Goal: Navigation & Orientation: Find specific page/section

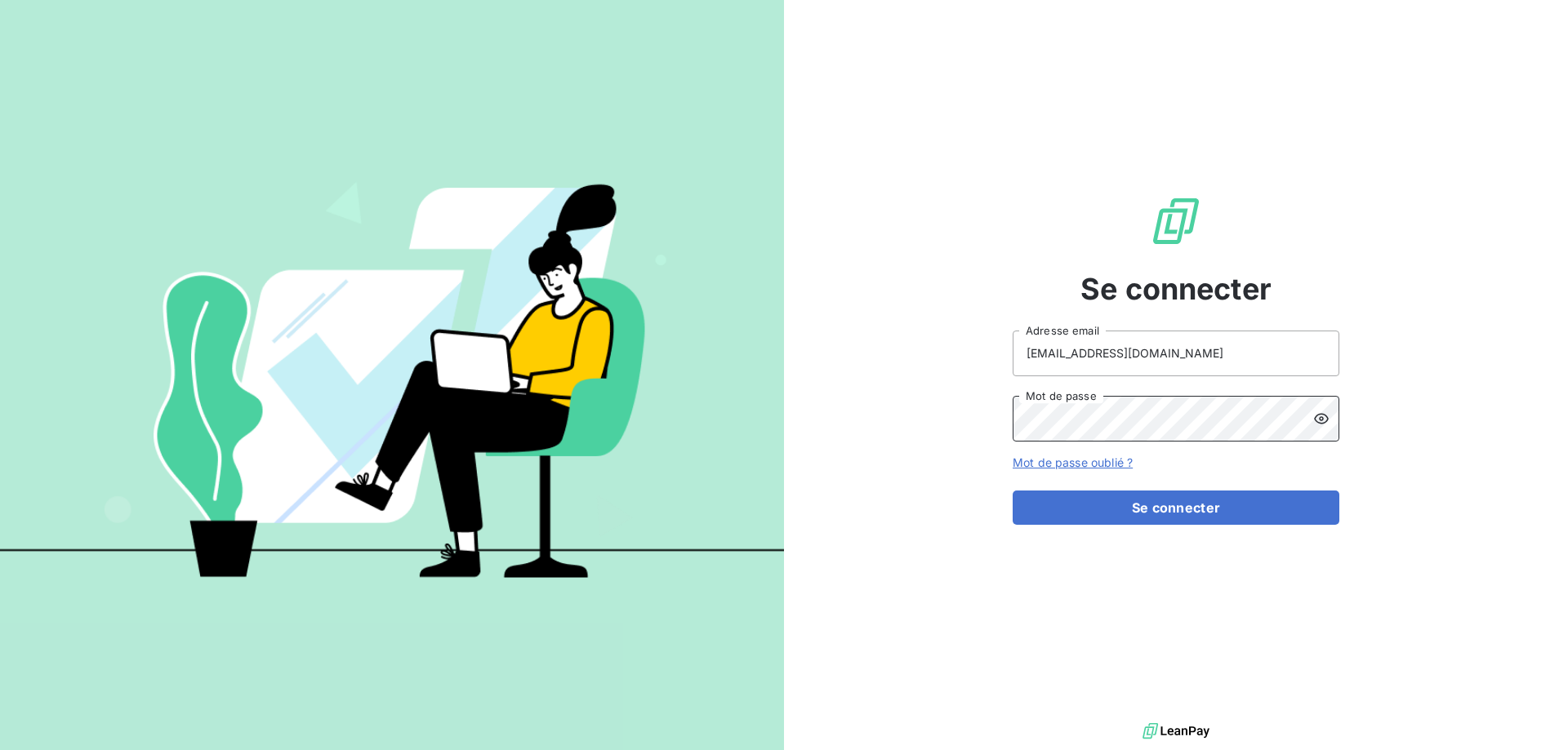
click at [1013, 491] on button "Se connecter" at bounding box center [1176, 508] width 327 height 34
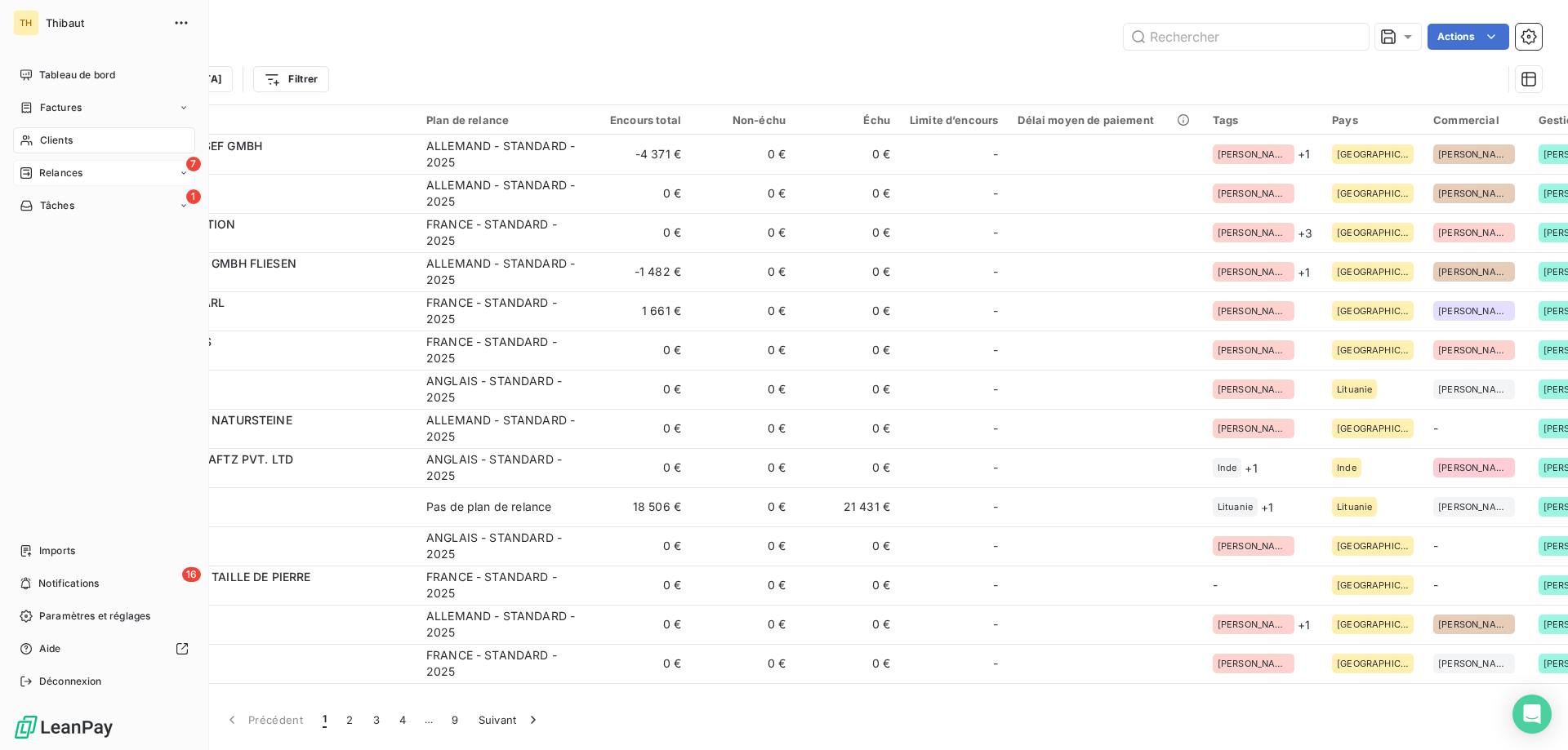
click at [132, 175] on div "7 Relances" at bounding box center [104, 173] width 182 height 26
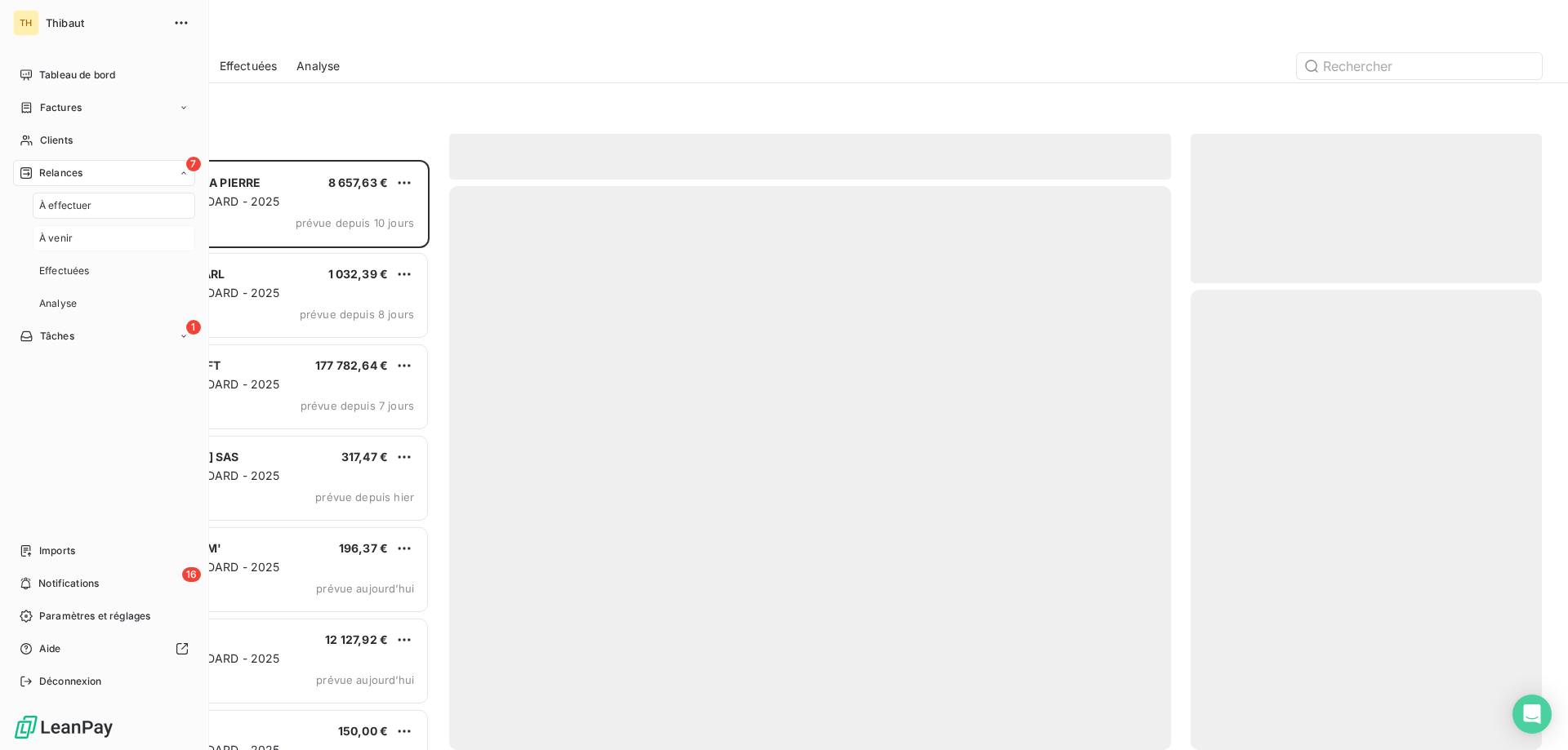
scroll to position [579, 339]
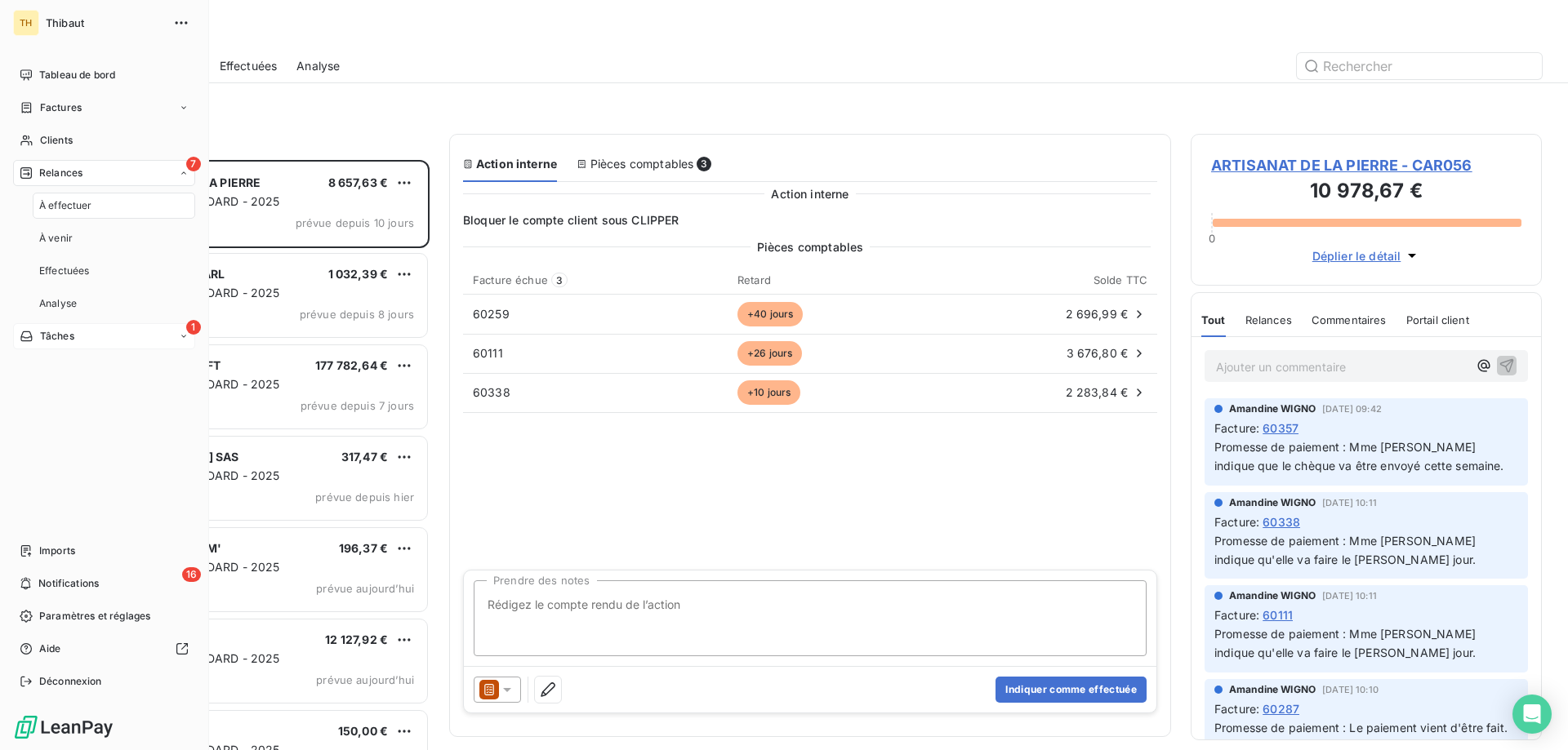
click at [127, 334] on div "1 Tâches" at bounding box center [104, 336] width 182 height 26
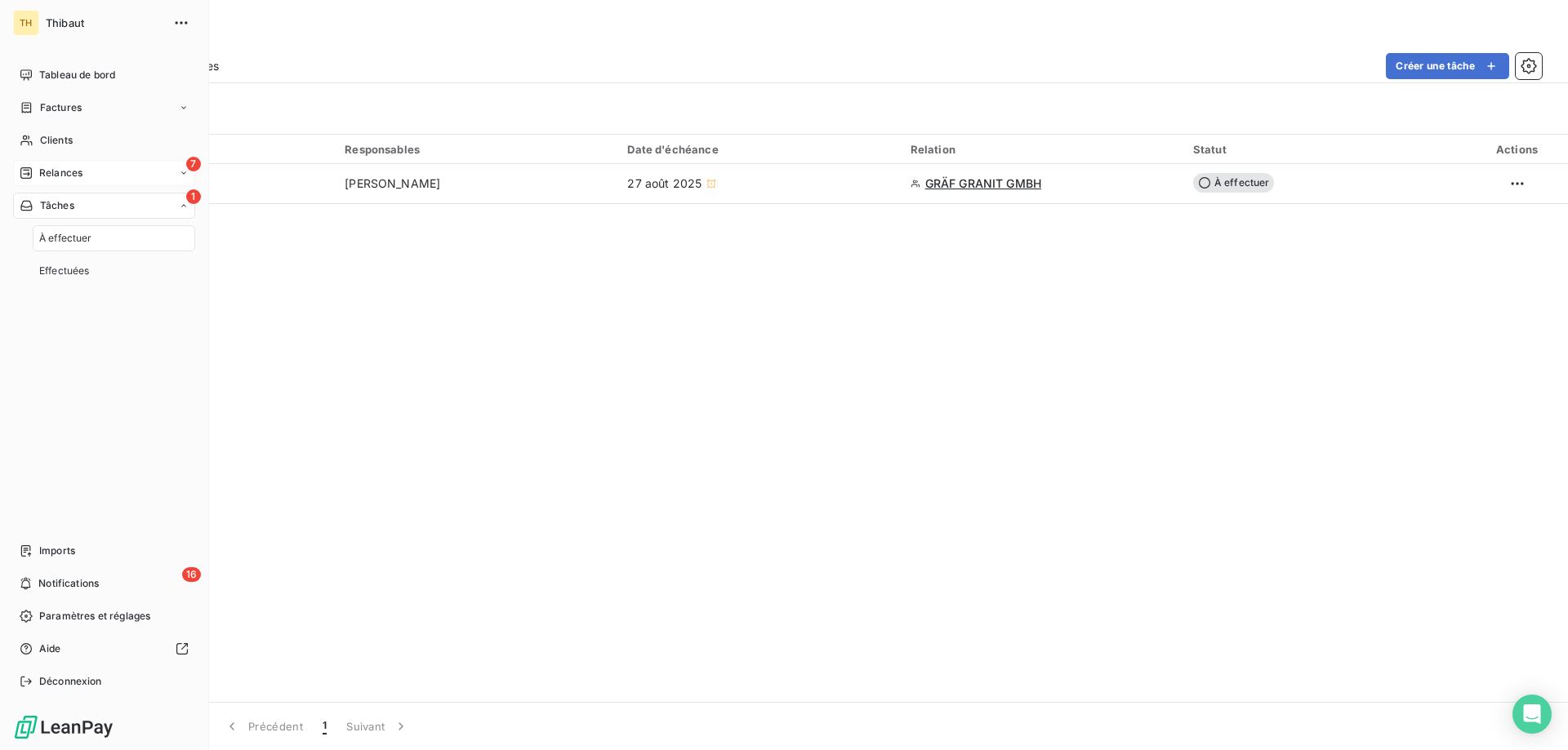
click at [160, 181] on div "7 Relances" at bounding box center [104, 173] width 182 height 26
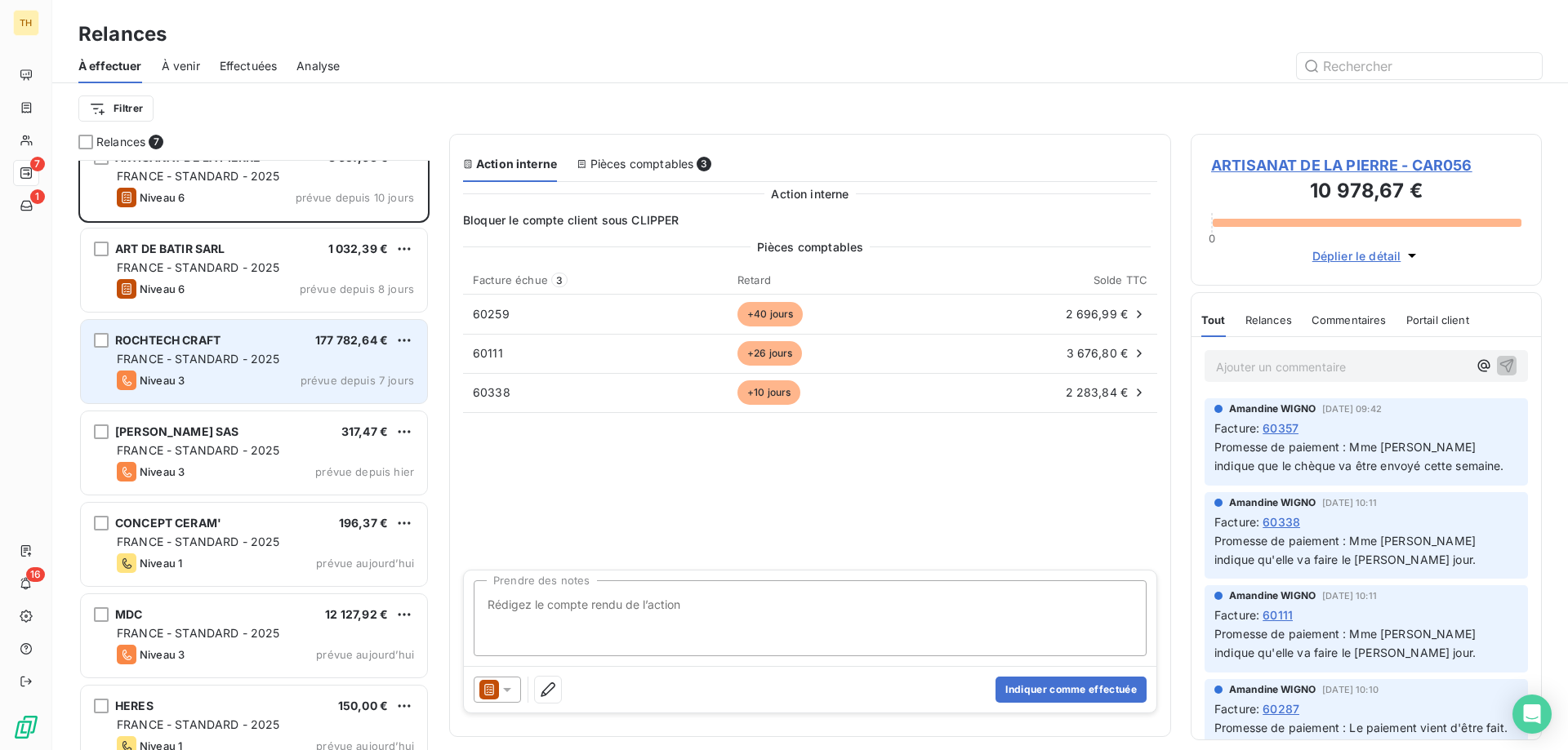
scroll to position [51, 0]
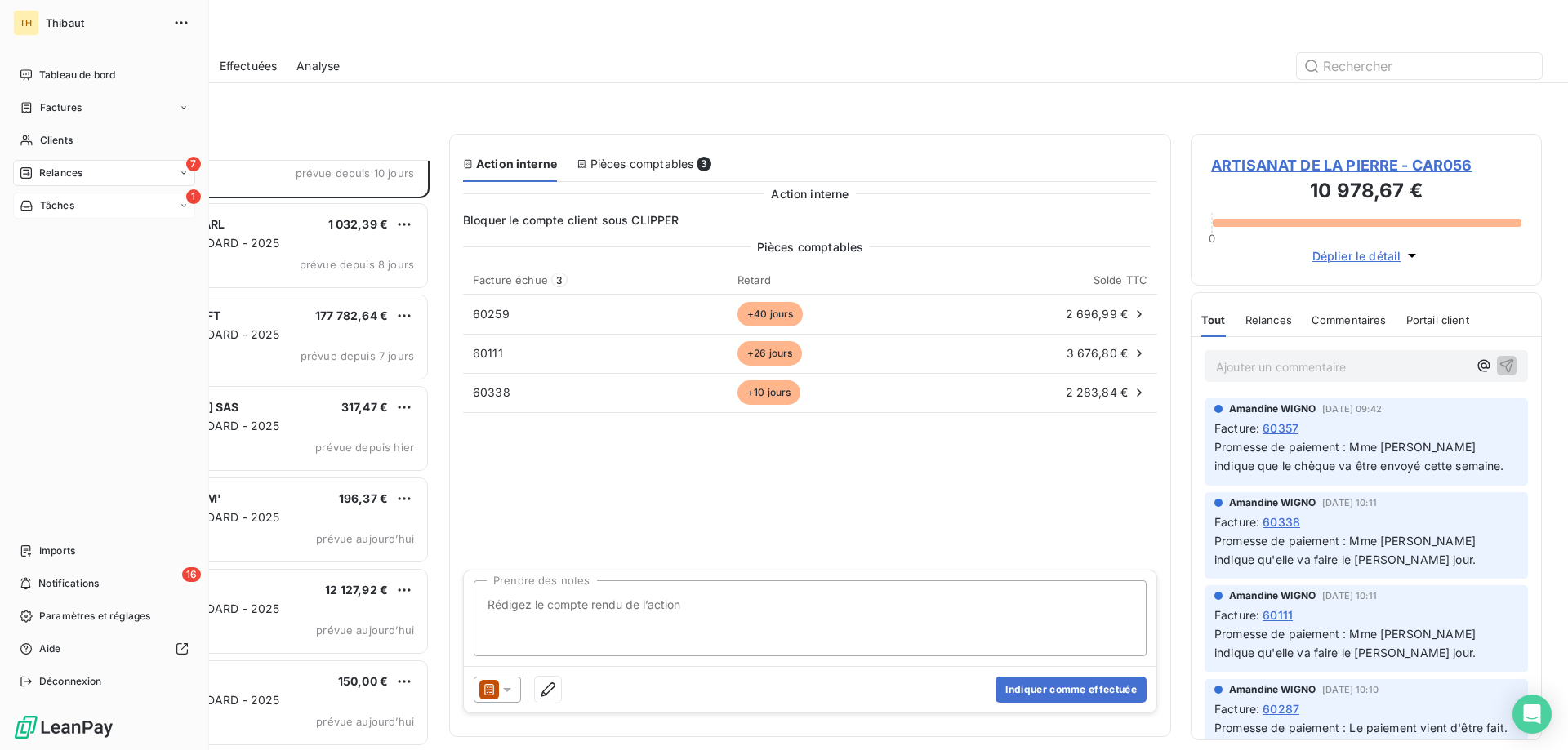
click at [40, 205] on span "Tâches" at bounding box center [57, 206] width 34 height 15
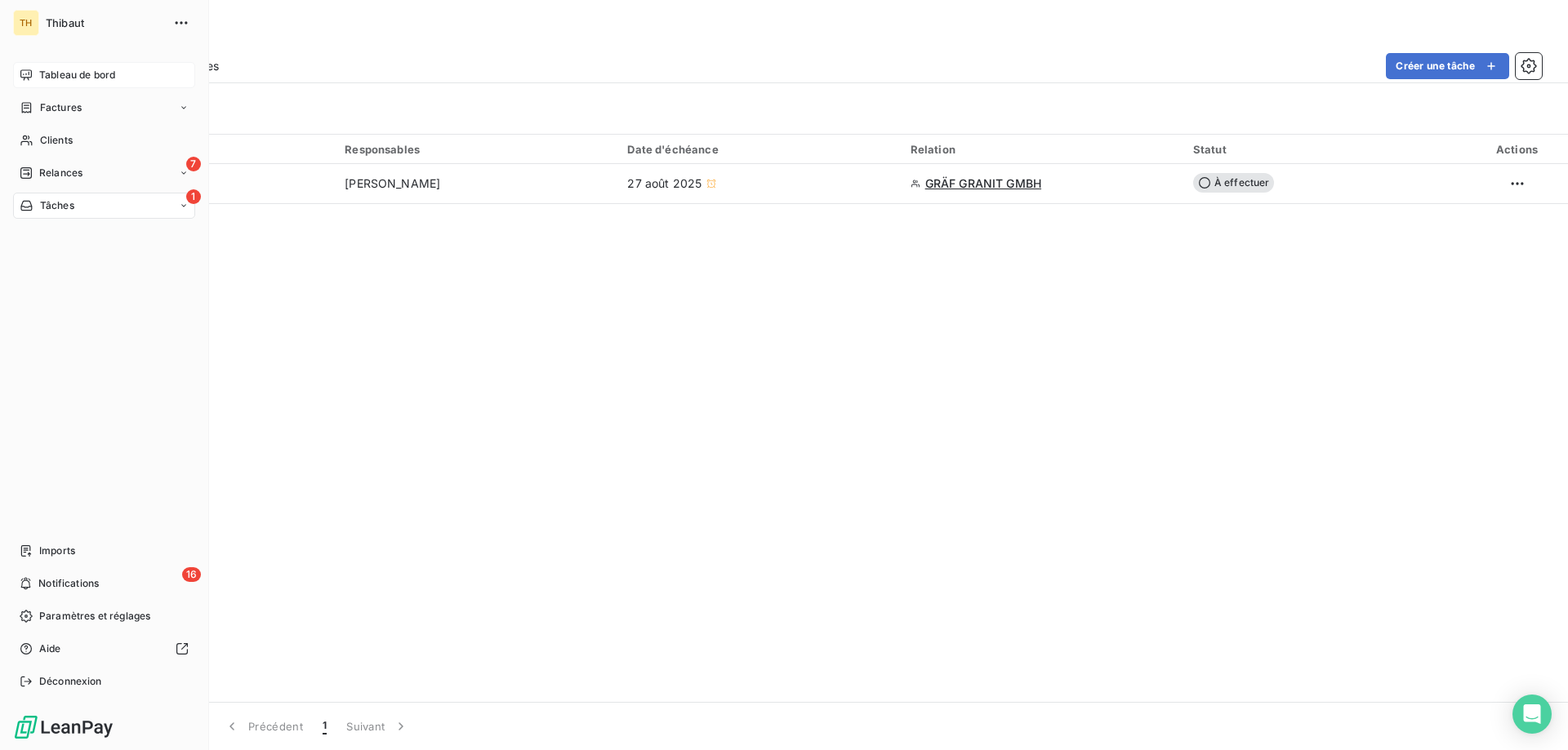
click at [45, 64] on div "Tableau de bord" at bounding box center [104, 75] width 182 height 26
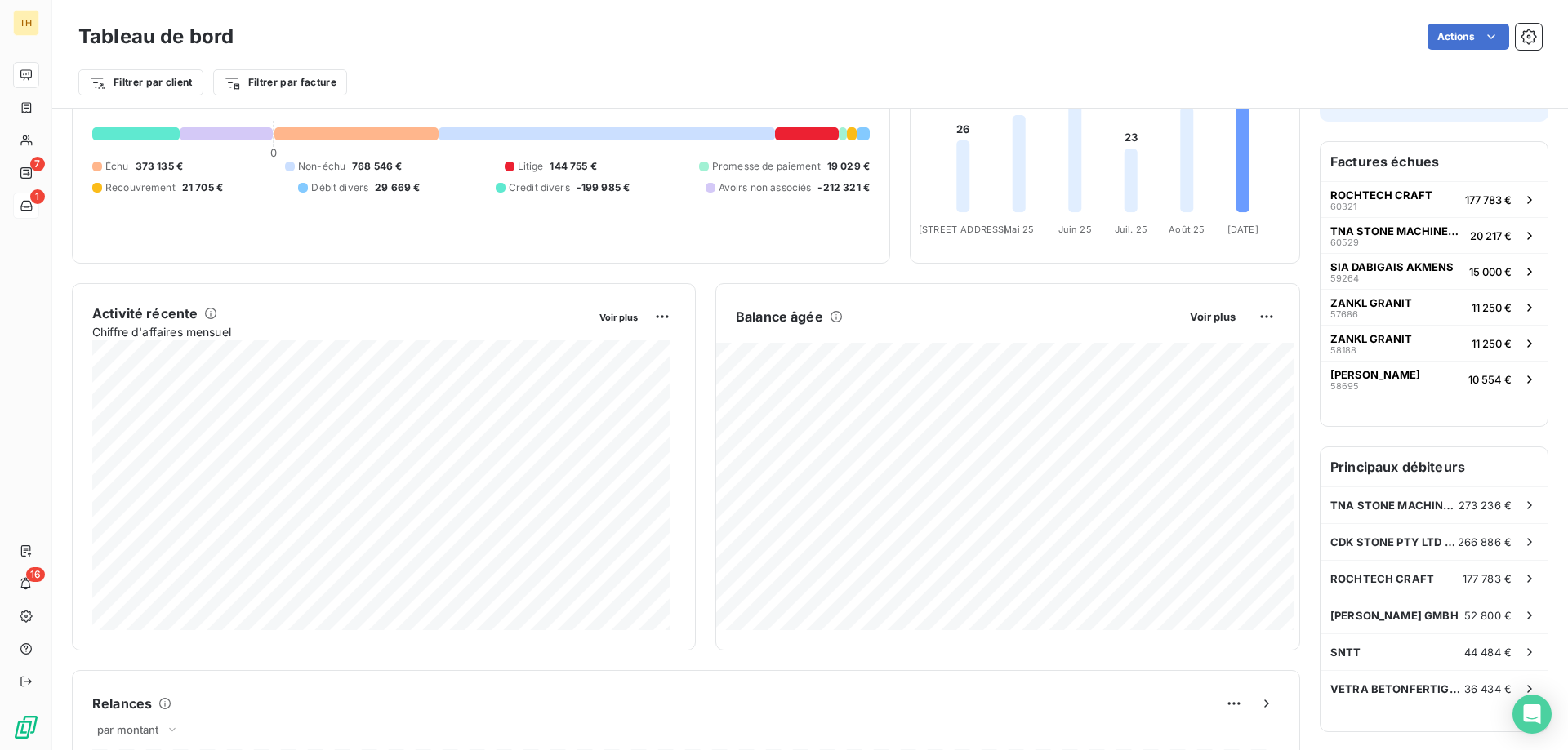
scroll to position [164, 0]
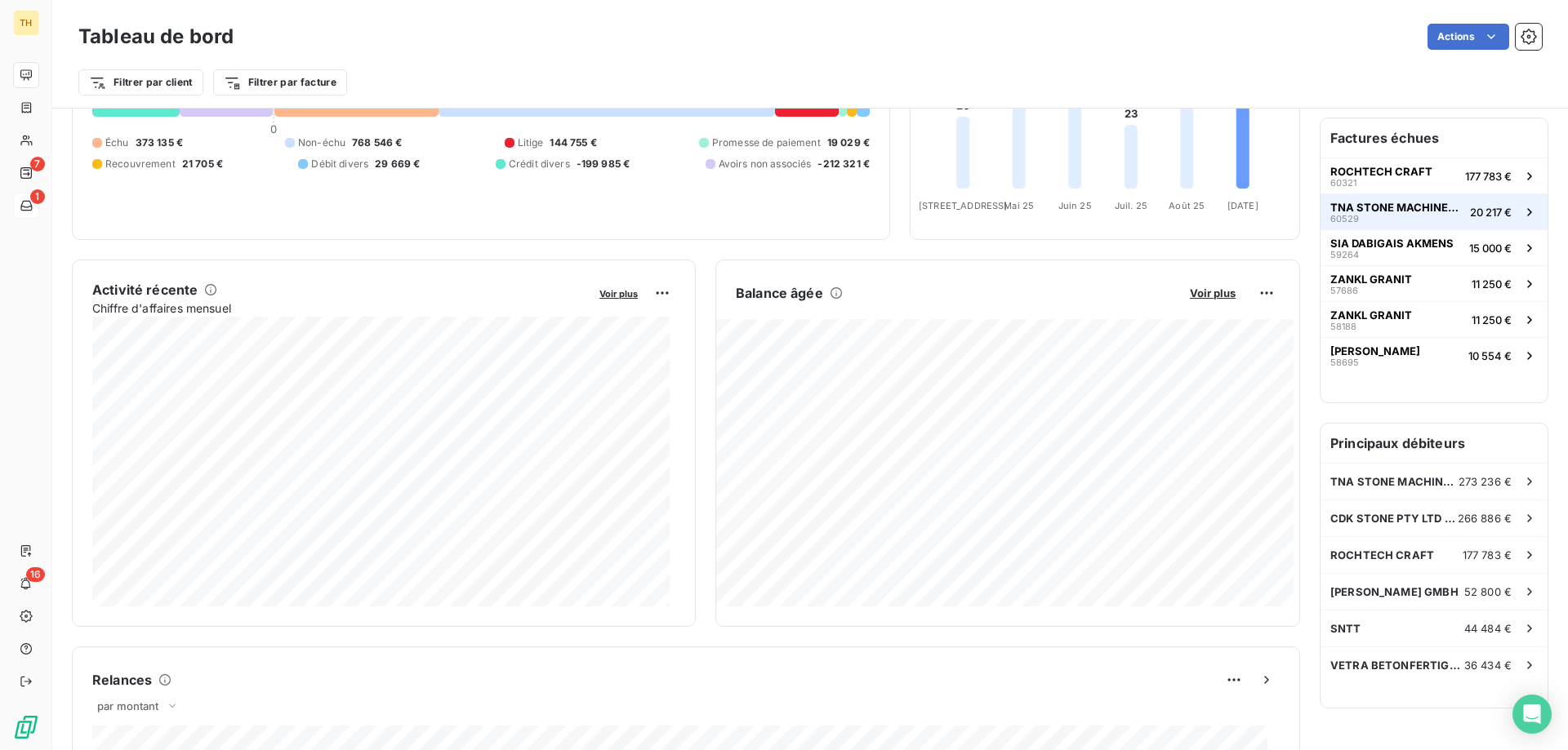
click at [1380, 208] on span "TNA STONE MACHINERY INC." at bounding box center [1396, 207] width 133 height 13
